Goal: Task Accomplishment & Management: Use online tool/utility

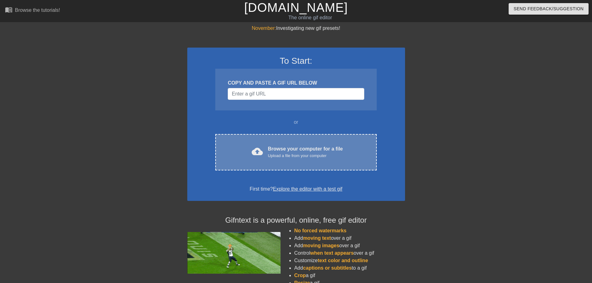
click at [263, 134] on div "cloud_upload Browse your computer for a file Upload a file from your computer C…" at bounding box center [295, 152] width 161 height 36
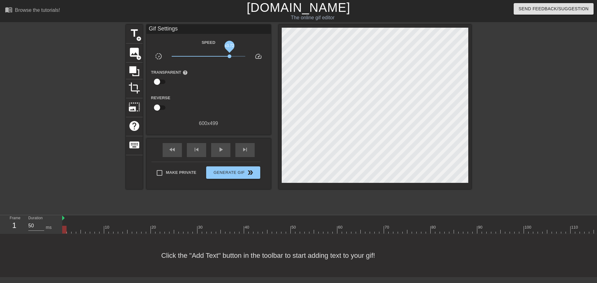
drag, startPoint x: 211, startPoint y: 57, endPoint x: 229, endPoint y: 67, distance: 20.2
click at [230, 59] on span "x3.72" at bounding box center [209, 56] width 74 height 7
click at [217, 149] on div "play_arrow" at bounding box center [220, 150] width 19 height 14
drag, startPoint x: 230, startPoint y: 58, endPoint x: 260, endPoint y: 60, distance: 30.6
click at [260, 60] on div "slow_motion_video x8.41 speed" at bounding box center [209, 58] width 124 height 10
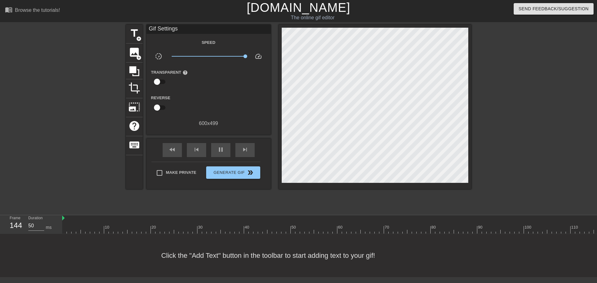
click at [257, 52] on div "Speed slow_motion_video x10.0 speed Transparent help Reverse 600 x 499" at bounding box center [208, 83] width 115 height 89
click at [258, 56] on span "speed" at bounding box center [258, 56] width 7 height 7
click at [222, 150] on span "pause" at bounding box center [220, 149] width 7 height 7
drag, startPoint x: 408, startPoint y: 232, endPoint x: 45, endPoint y: 220, distance: 363.3
click at [45, 220] on div "Frame 2 Duration 50 ms 10 20 30 40 50 60 70 80 90 100 110 120 130 140 150" at bounding box center [298, 224] width 597 height 19
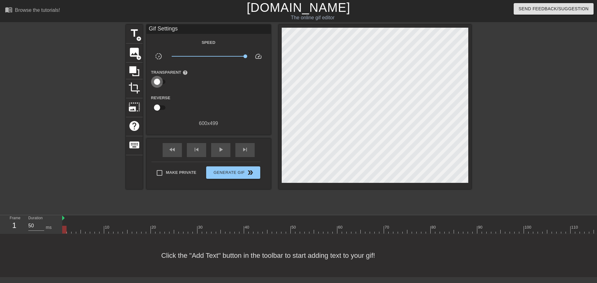
click at [157, 83] on input "checkbox" at bounding box center [156, 82] width 35 height 12
click at [157, 83] on input "checkbox" at bounding box center [162, 82] width 35 height 12
checkbox input "false"
click at [133, 40] on div "title add_circle" at bounding box center [134, 34] width 17 height 19
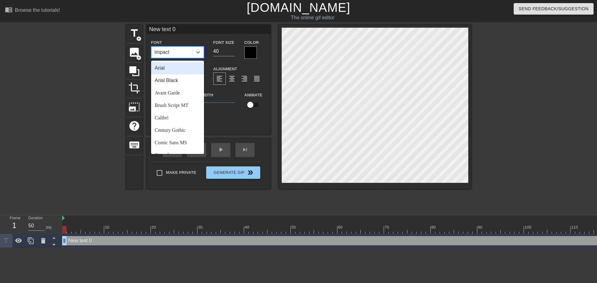
drag, startPoint x: 183, startPoint y: 53, endPoint x: 157, endPoint y: 55, distance: 26.5
click at [157, 55] on div "Impact" at bounding box center [172, 52] width 41 height 11
click at [227, 62] on div "Font option Arial focused, 1 of 24. 24 results available. Use Up and Down to ch…" at bounding box center [208, 78] width 115 height 78
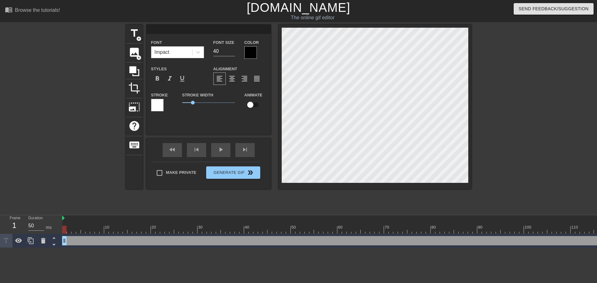
paste textarea "Get Rotated Idiot"
type input "Get Rotated Idiot"
type textarea "Get Rotated Idiot"
click at [255, 50] on div at bounding box center [251, 52] width 12 height 12
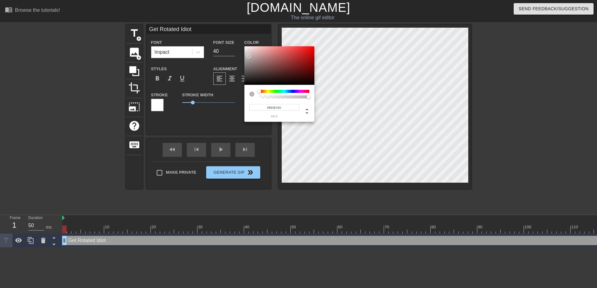
type input "#FFFFFF"
drag, startPoint x: 261, startPoint y: 81, endPoint x: 228, endPoint y: 23, distance: 66.5
click at [245, 46] on div at bounding box center [280, 65] width 70 height 39
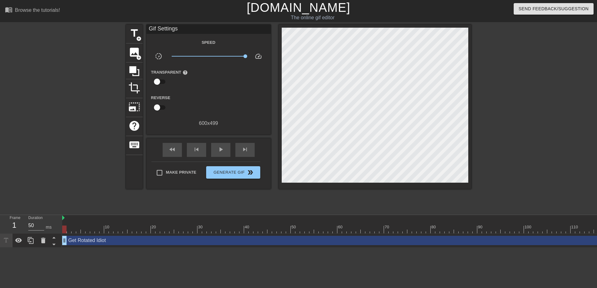
drag, startPoint x: 181, startPoint y: 118, endPoint x: 159, endPoint y: 101, distance: 27.8
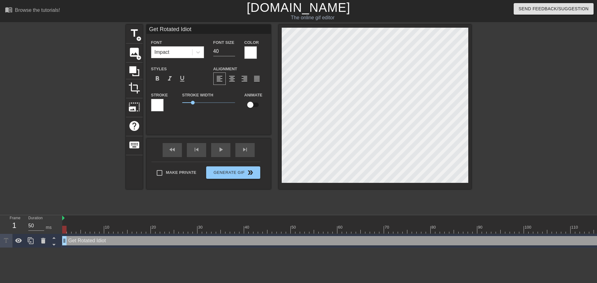
click at [160, 105] on div at bounding box center [157, 105] width 12 height 12
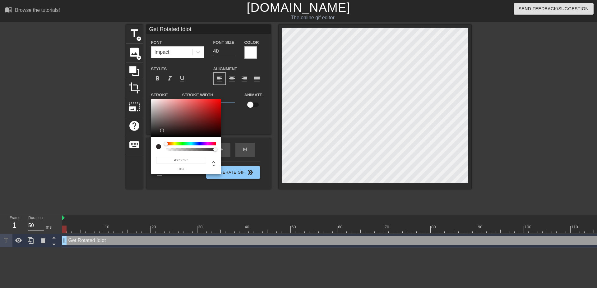
type input "#000000"
drag, startPoint x: 191, startPoint y: 120, endPoint x: 103, endPoint y: 156, distance: 94.8
click at [151, 138] on div at bounding box center [186, 118] width 70 height 39
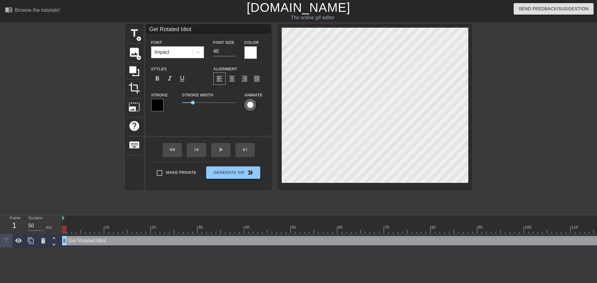
click at [258, 105] on input "checkbox" at bounding box center [250, 105] width 35 height 12
checkbox input "true"
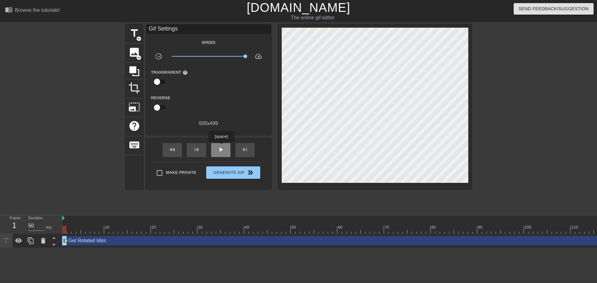
click at [221, 147] on span "play_arrow" at bounding box center [220, 149] width 7 height 7
click at [221, 147] on span "pause" at bounding box center [220, 149] width 7 height 7
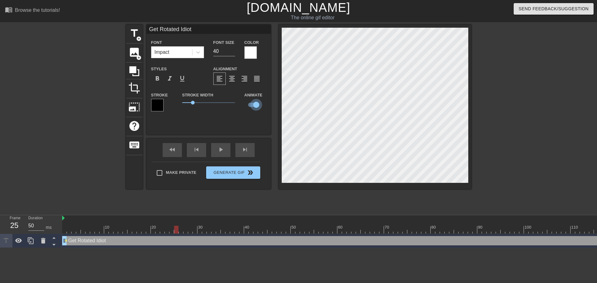
click at [253, 104] on input "checkbox" at bounding box center [256, 105] width 35 height 12
checkbox input "false"
drag, startPoint x: 170, startPoint y: 231, endPoint x: 32, endPoint y: 219, distance: 138.6
click at [32, 219] on div "Frame 1 Duration 50 ms 10 20 30 40 50 60 70 80 90 100 110 120 130 140 150" at bounding box center [298, 231] width 597 height 33
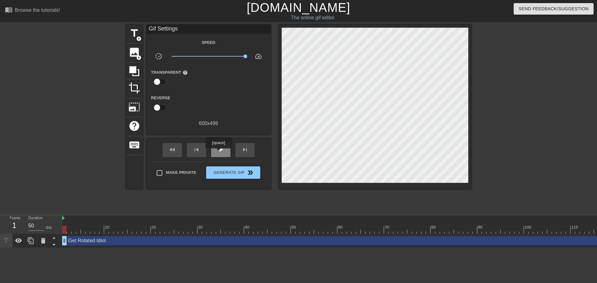
click at [218, 153] on span "play_arrow" at bounding box center [220, 149] width 7 height 7
click at [220, 153] on div "pause" at bounding box center [220, 150] width 19 height 14
click at [50, 143] on div at bounding box center [71, 118] width 93 height 187
click at [170, 173] on span "Make Private" at bounding box center [181, 173] width 30 height 6
click at [166, 173] on input "Make Private" at bounding box center [159, 172] width 13 height 13
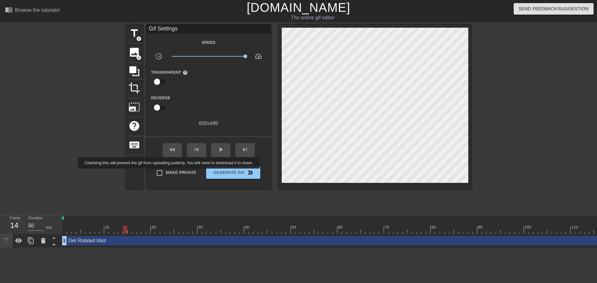
checkbox input "true"
click at [210, 171] on span "Generate Gif double_arrow" at bounding box center [233, 172] width 49 height 7
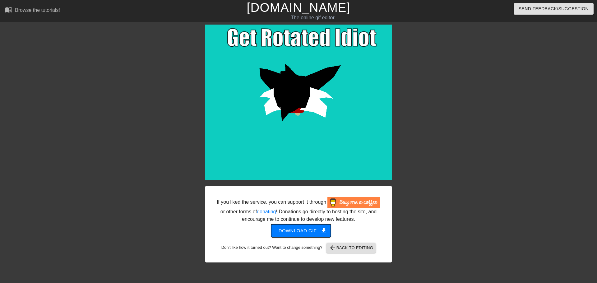
click at [305, 229] on span "Download gif get_app" at bounding box center [301, 231] width 45 height 8
